Goal: Navigation & Orientation: Find specific page/section

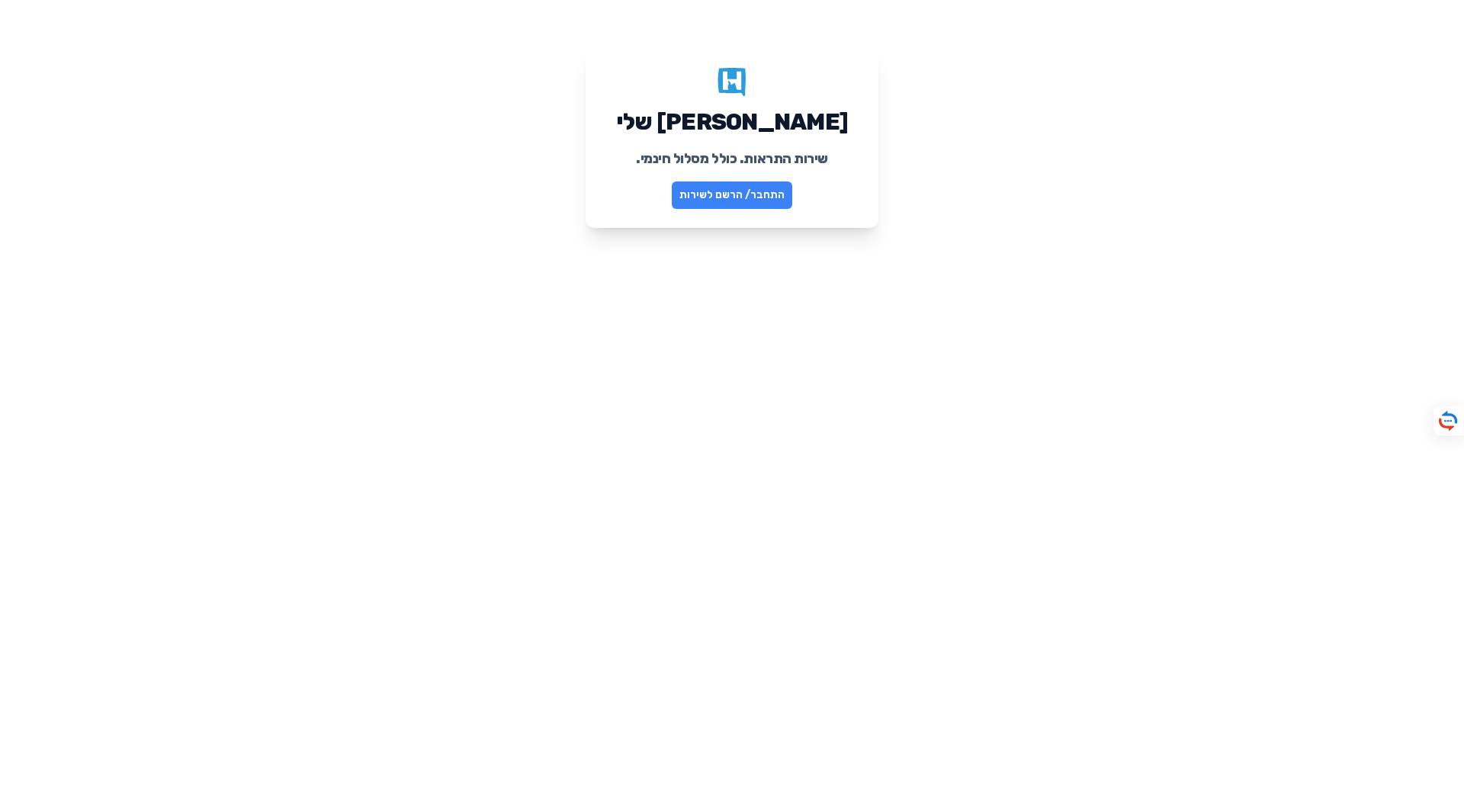
click at [738, 196] on link "התחבר/ הרשם לשירות" at bounding box center [732, 194] width 120 height 27
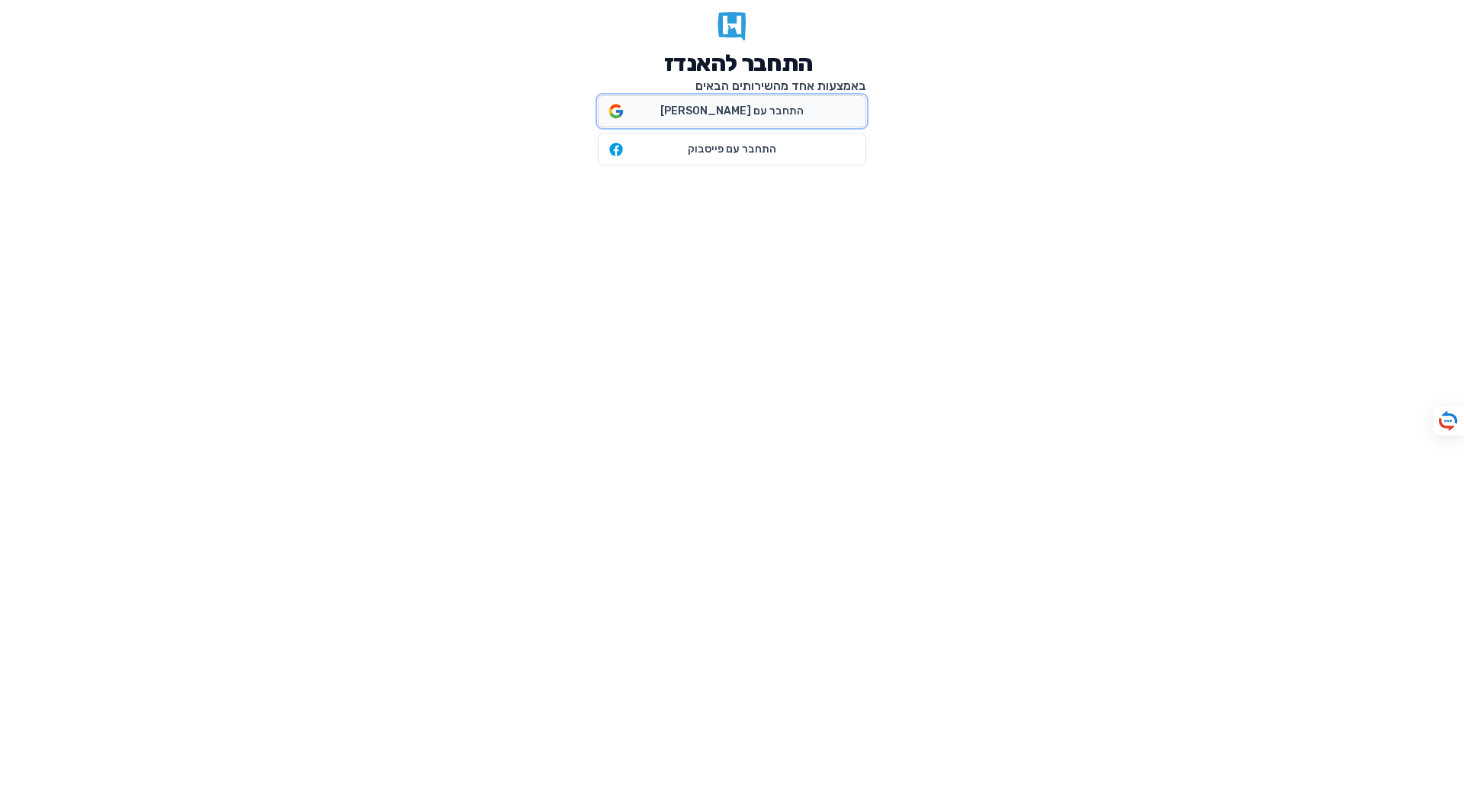
click at [739, 114] on span "התחבר עם גוגל" at bounding box center [731, 111] width 143 height 15
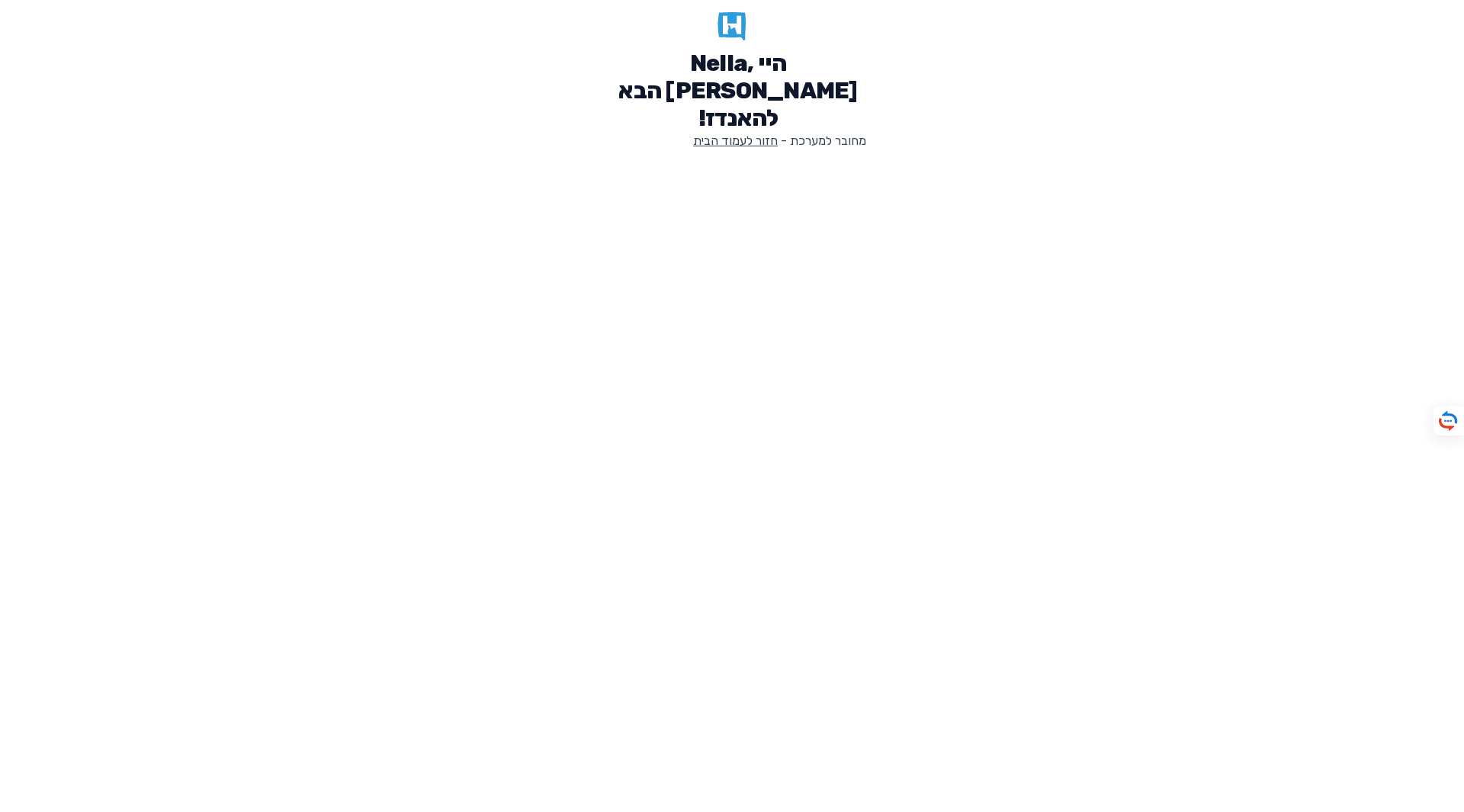
click at [746, 133] on link "חזור לעמוד הבית" at bounding box center [735, 140] width 85 height 14
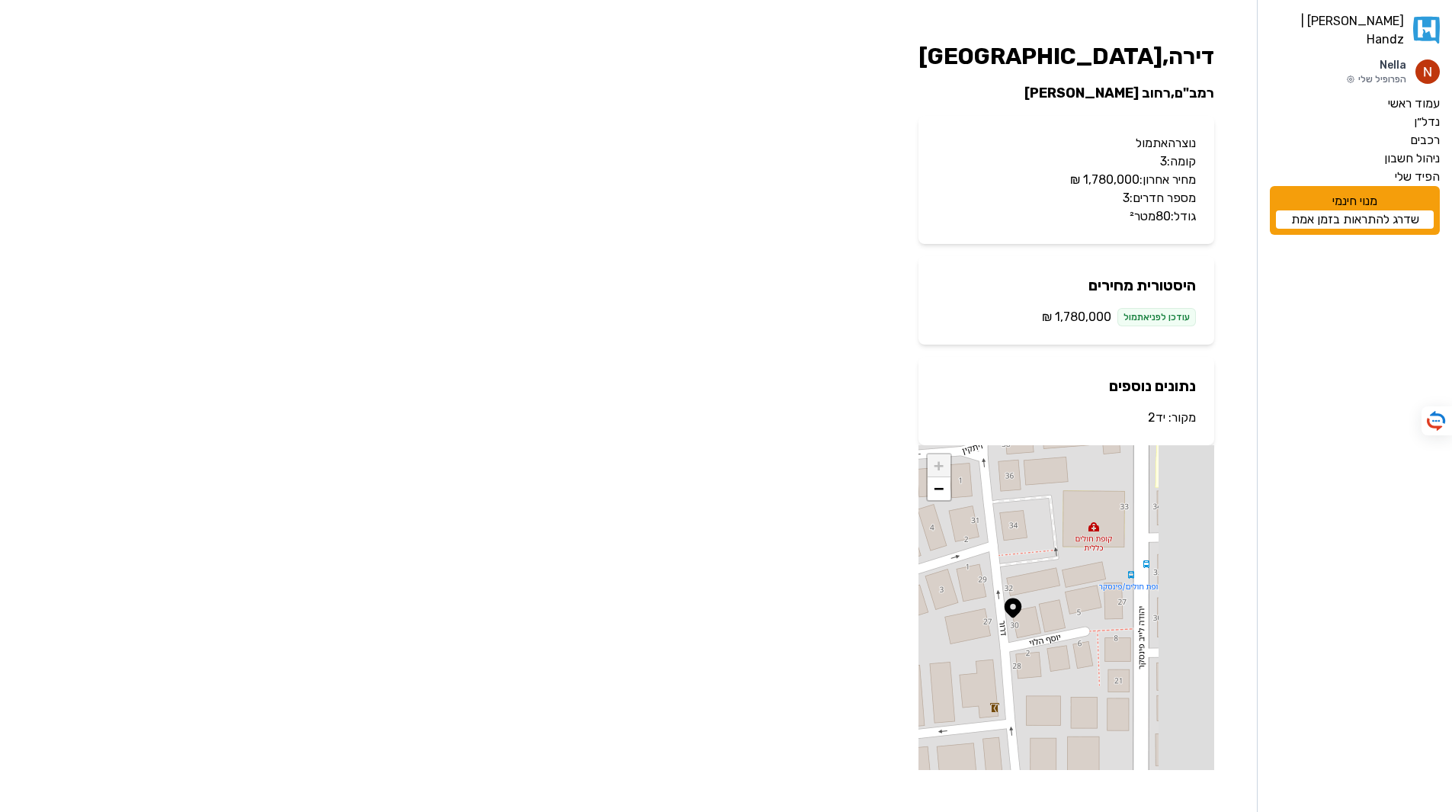
click at [1157, 418] on link "יד2" at bounding box center [1157, 417] width 18 height 14
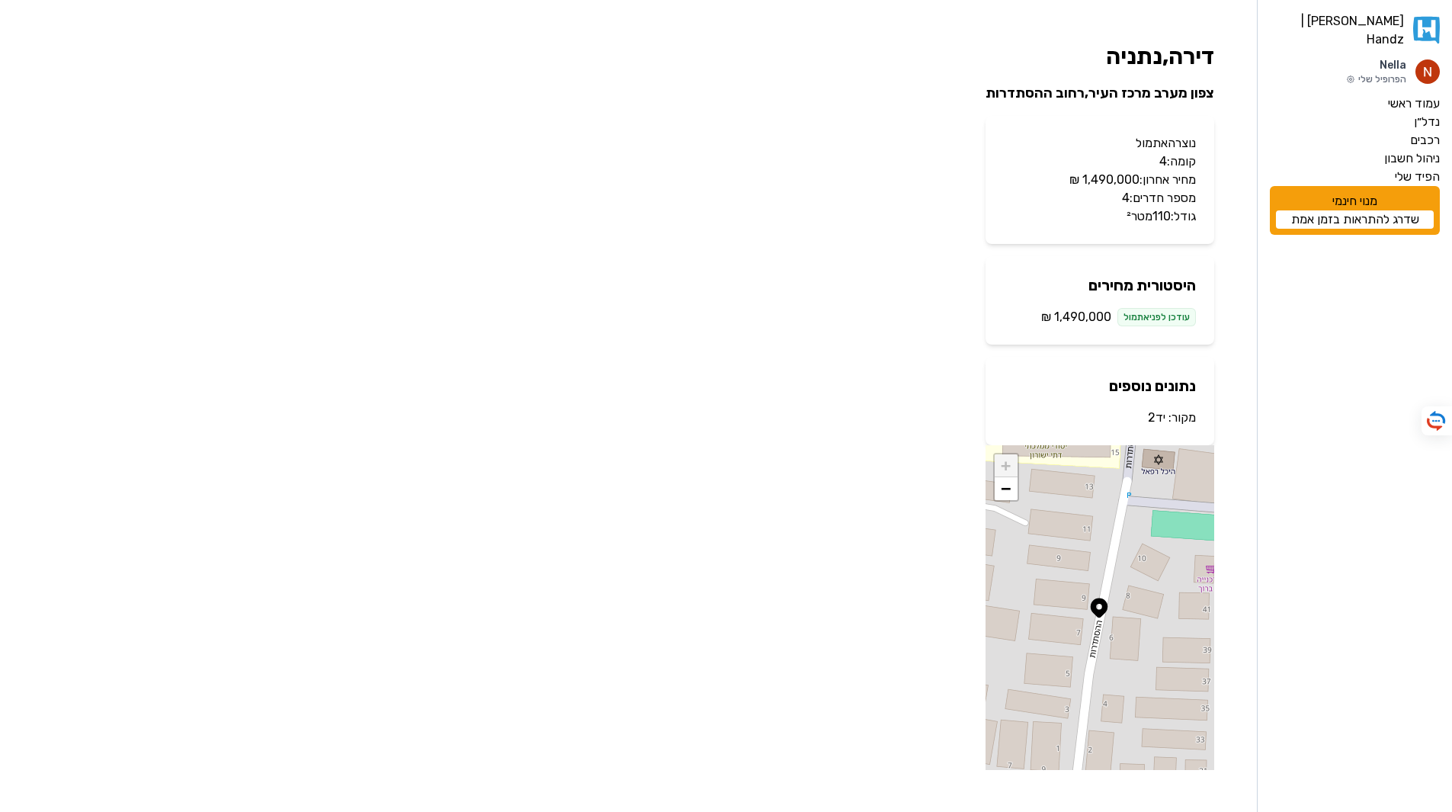
click at [1151, 419] on link "יד2" at bounding box center [1157, 417] width 18 height 14
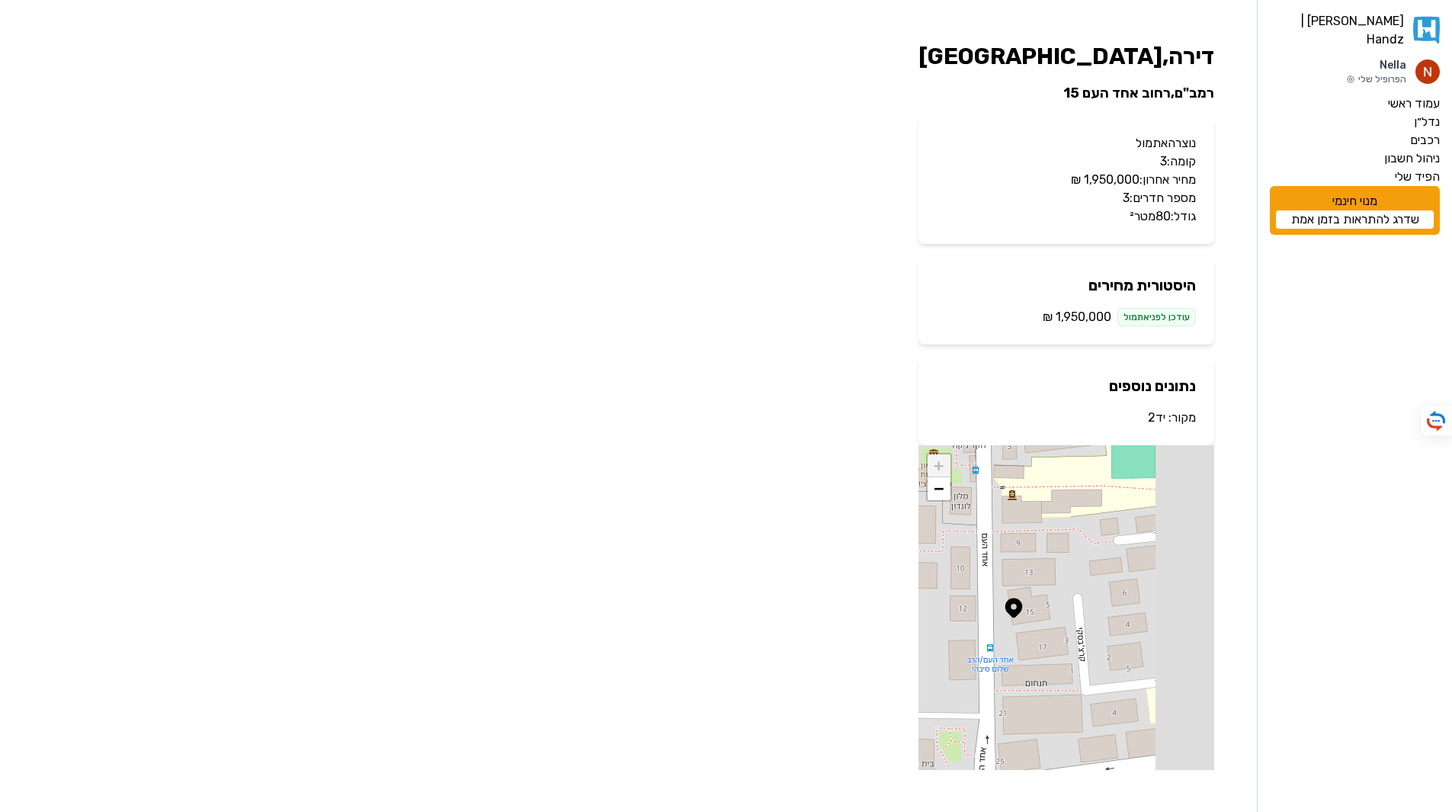
click at [1155, 422] on link "יד2" at bounding box center [1157, 417] width 18 height 14
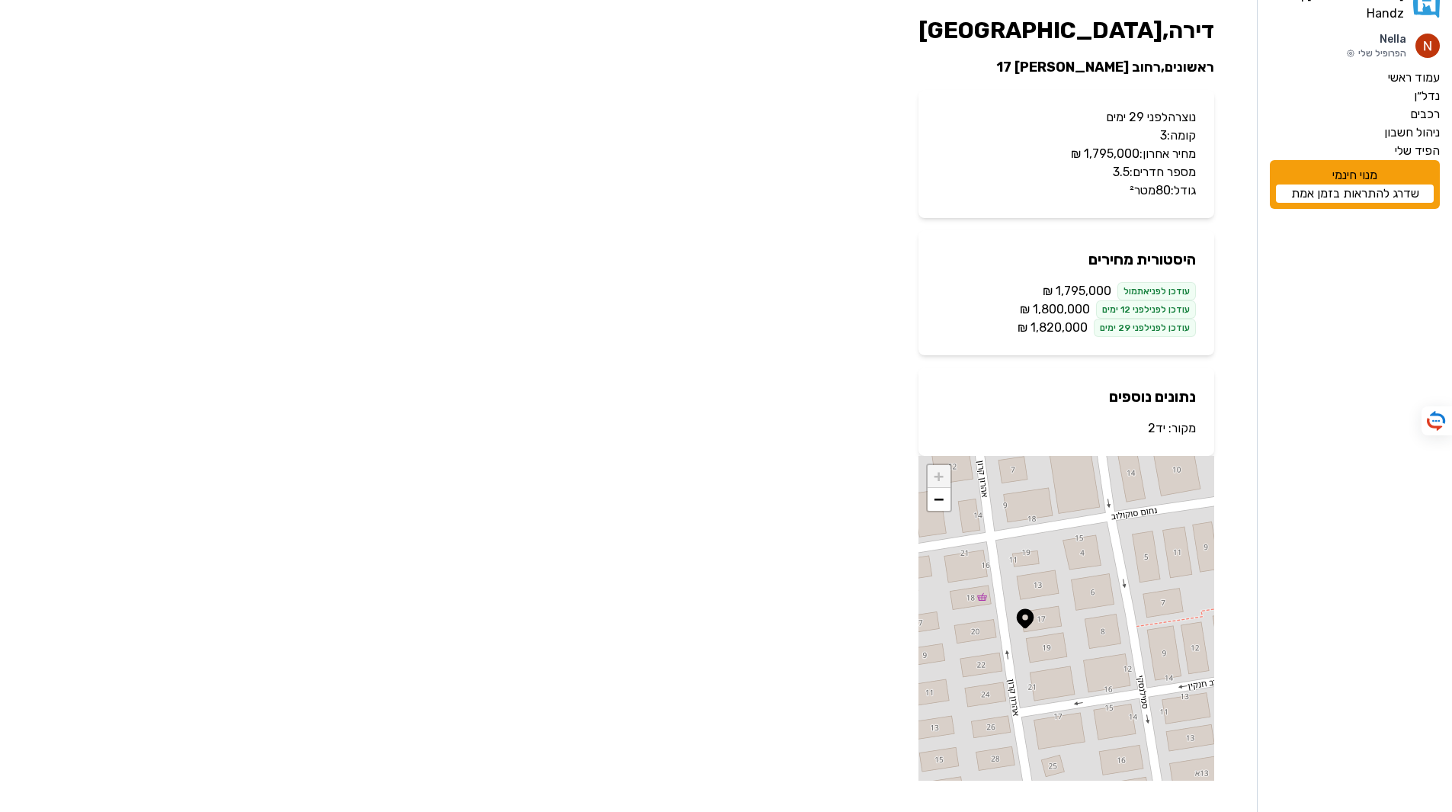
scroll to position [37, 0]
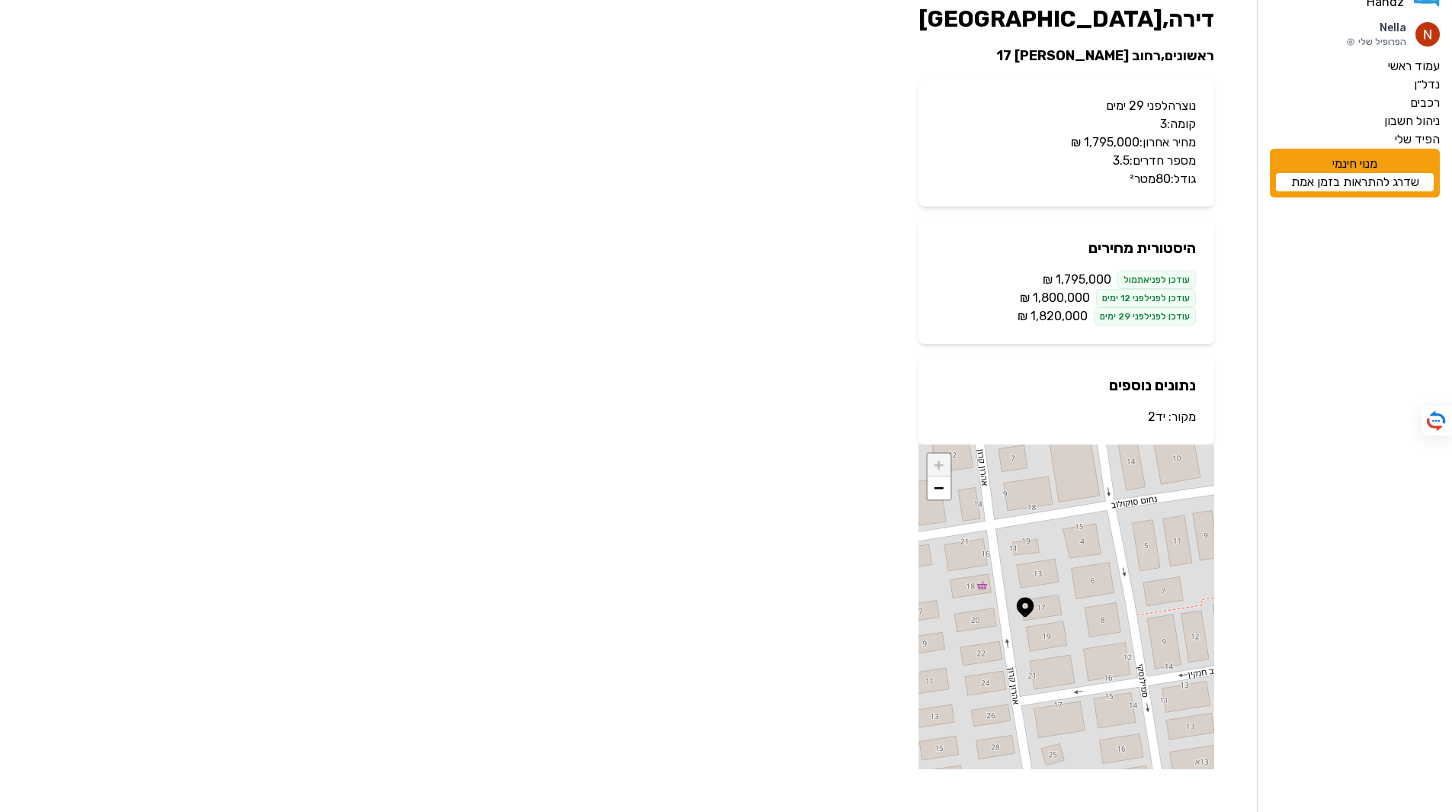
click at [1154, 416] on link "יד2" at bounding box center [1157, 416] width 18 height 14
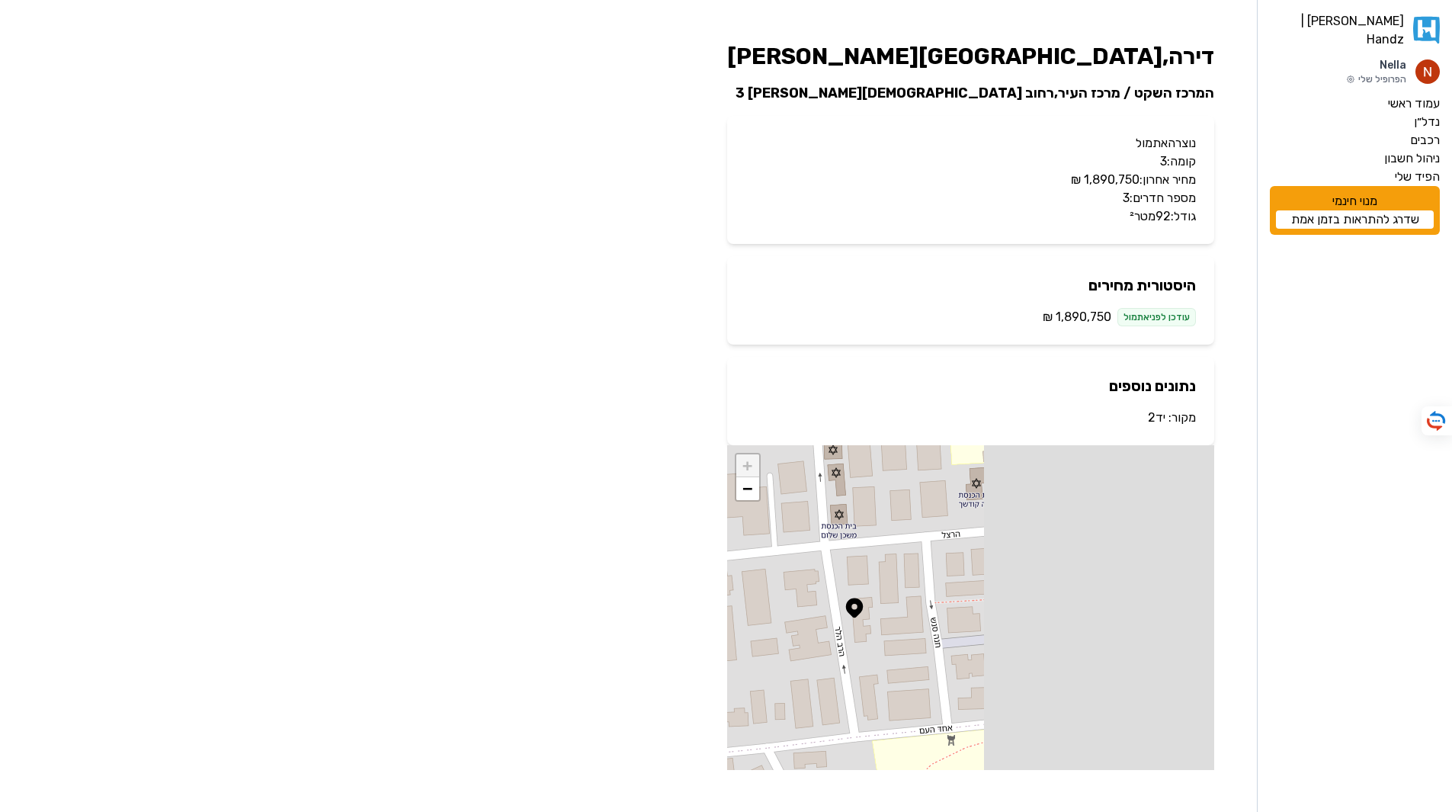
scroll to position [1, 0]
click at [1152, 420] on link "יד2" at bounding box center [1157, 416] width 18 height 14
click at [1155, 420] on link "יד2" at bounding box center [1157, 416] width 18 height 14
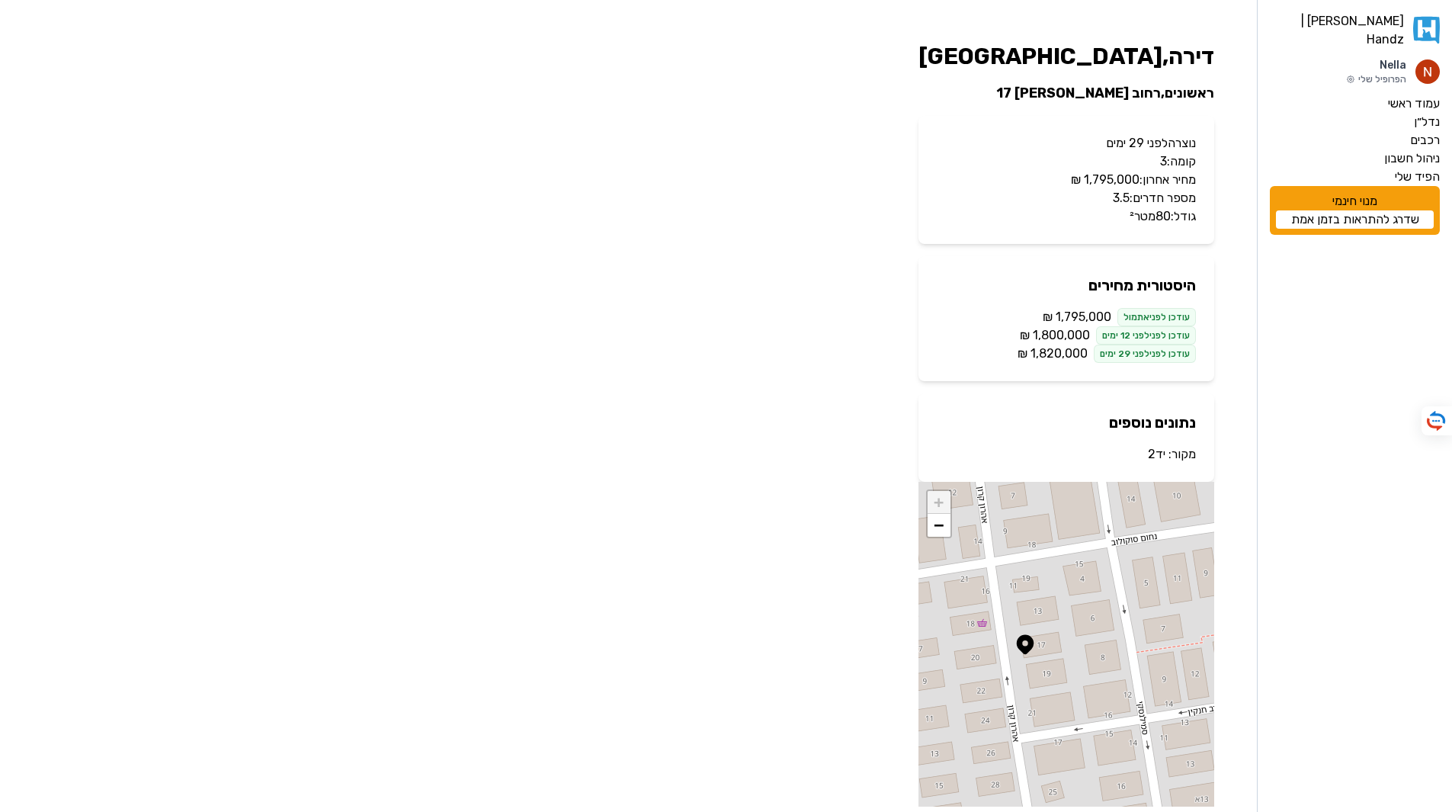
scroll to position [37, 0]
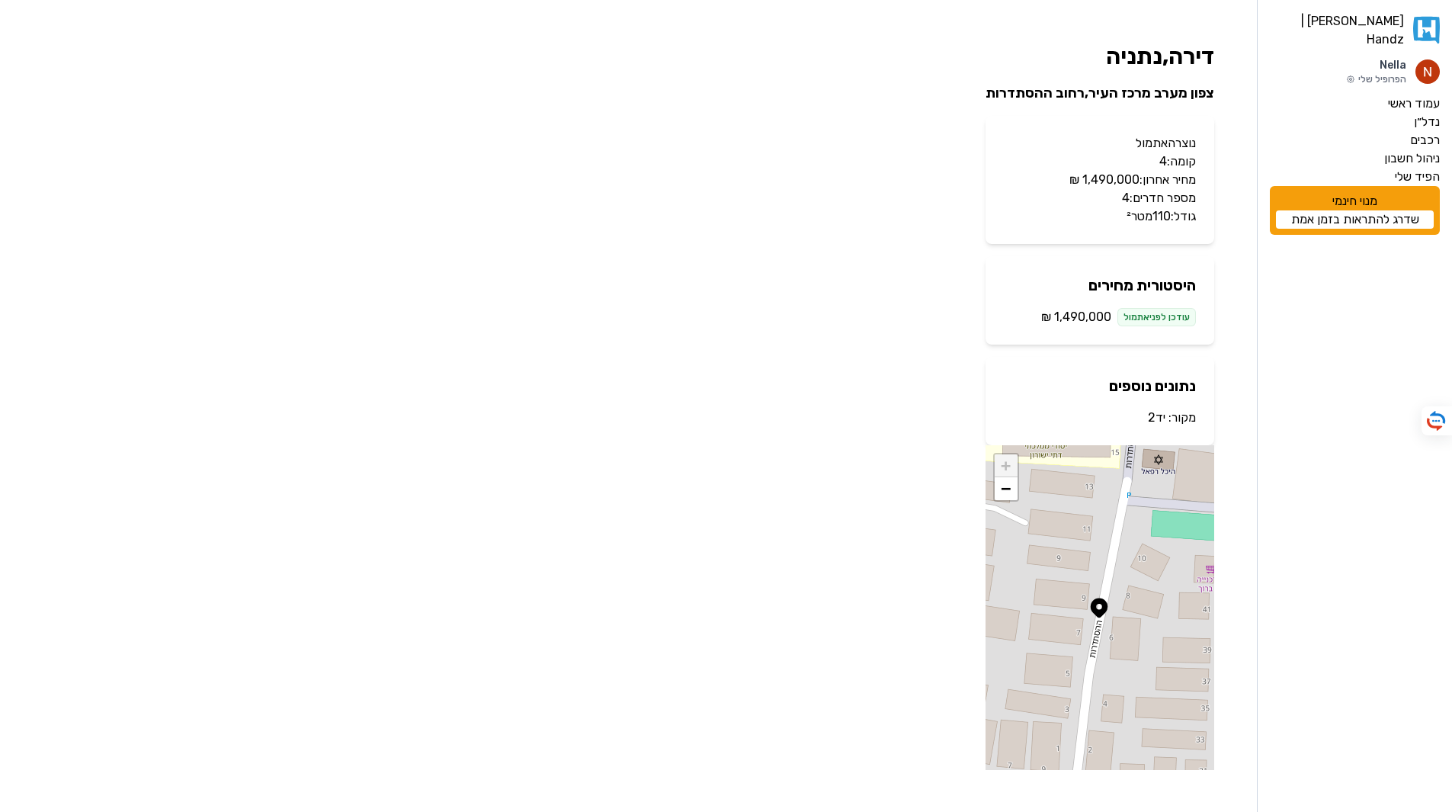
click at [1158, 415] on link "יד2" at bounding box center [1157, 417] width 18 height 14
